Goal: Find specific page/section: Find specific page/section

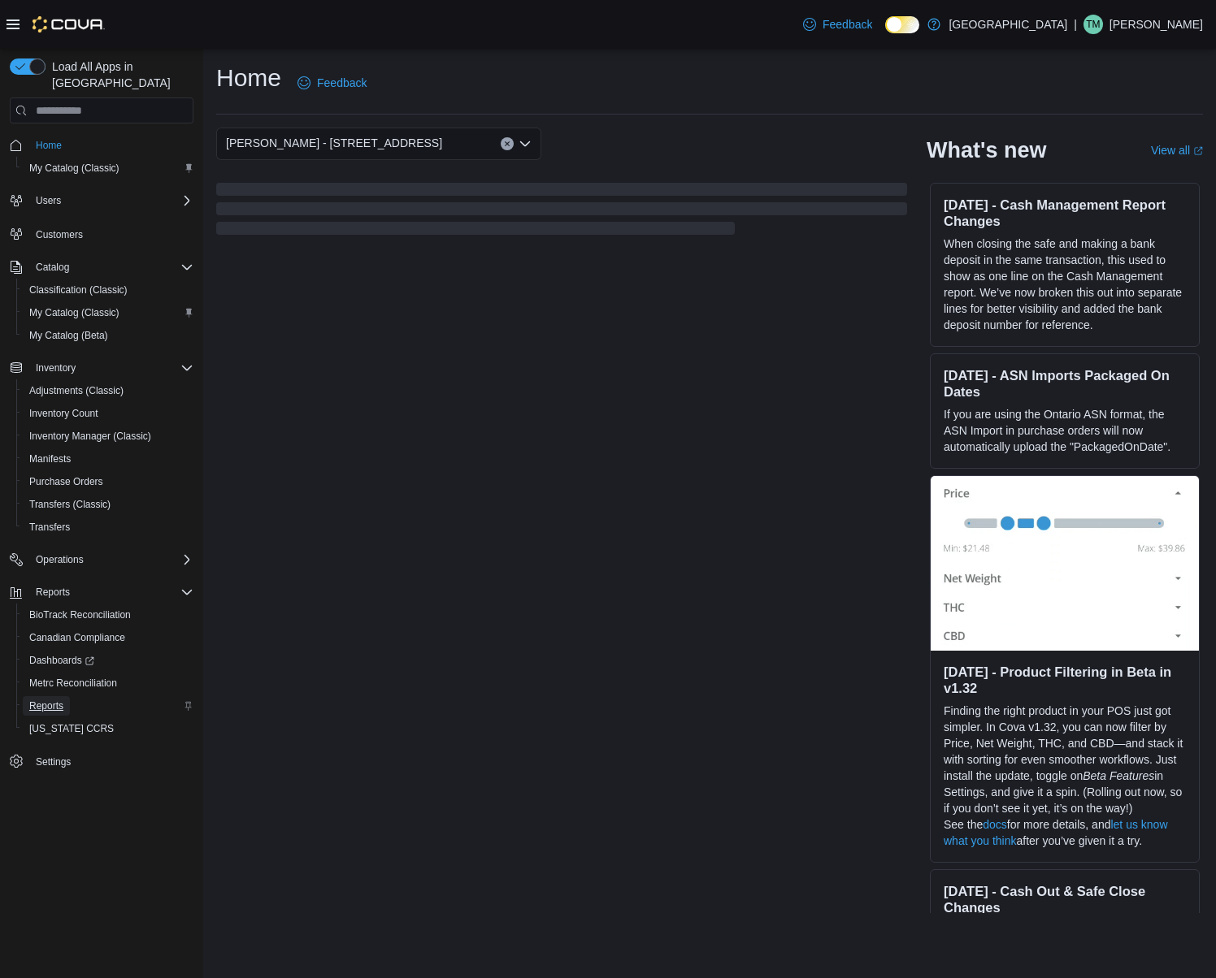
click at [65, 696] on link "Reports" at bounding box center [46, 706] width 47 height 20
